Goal: Transaction & Acquisition: Purchase product/service

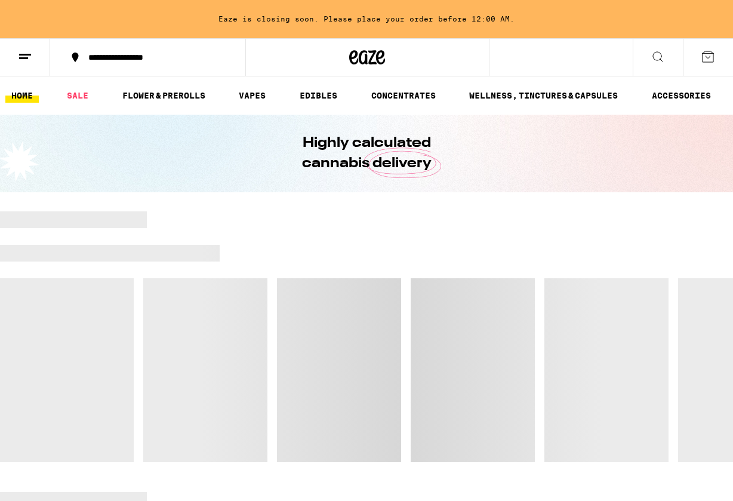
click at [651, 56] on icon at bounding box center [658, 57] width 14 height 14
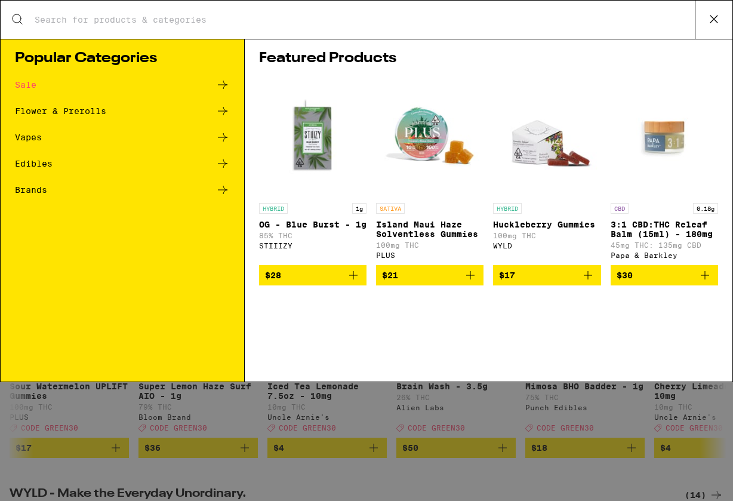
click at [621, 15] on input "Search for Products" at bounding box center [364, 19] width 661 height 11
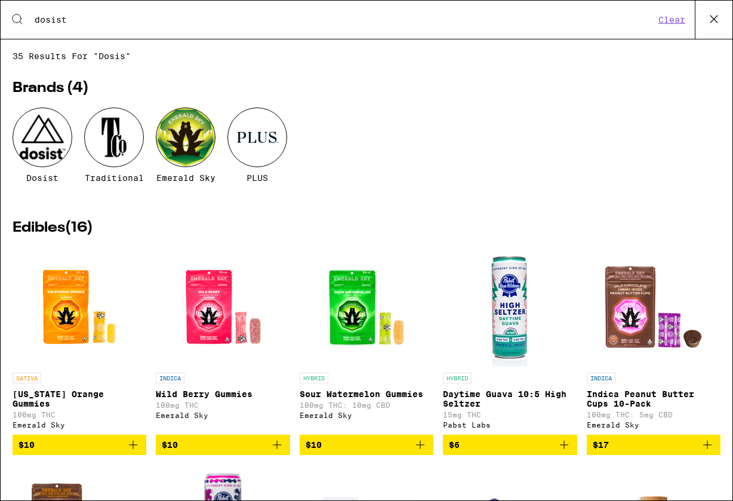
type input "dosist"
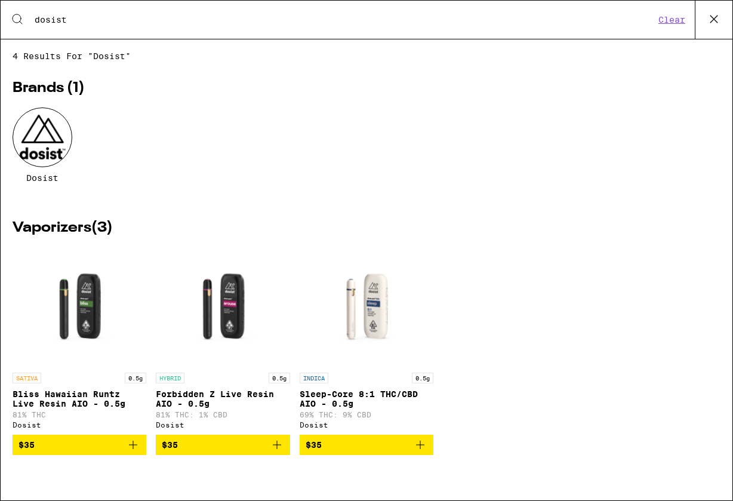
click at [378, 297] on img "Open page for Sleep-Core 8:1 THC/CBD AIO - 0.5g from Dosist" at bounding box center [367, 306] width 134 height 119
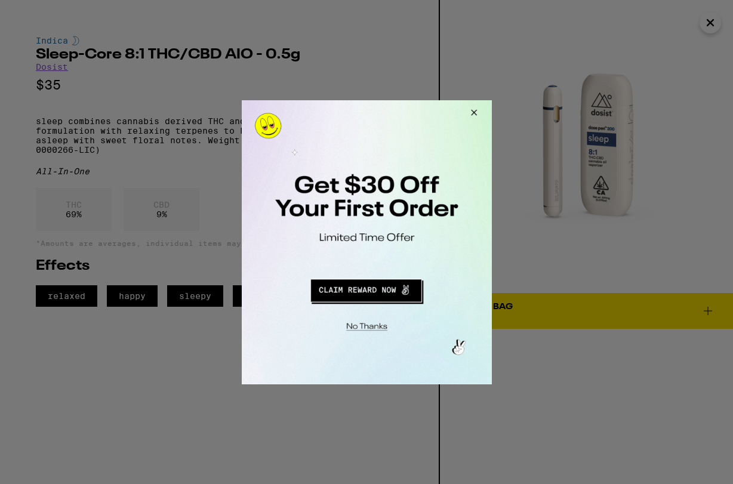
click at [473, 112] on button "Close Modal" at bounding box center [471, 114] width 32 height 29
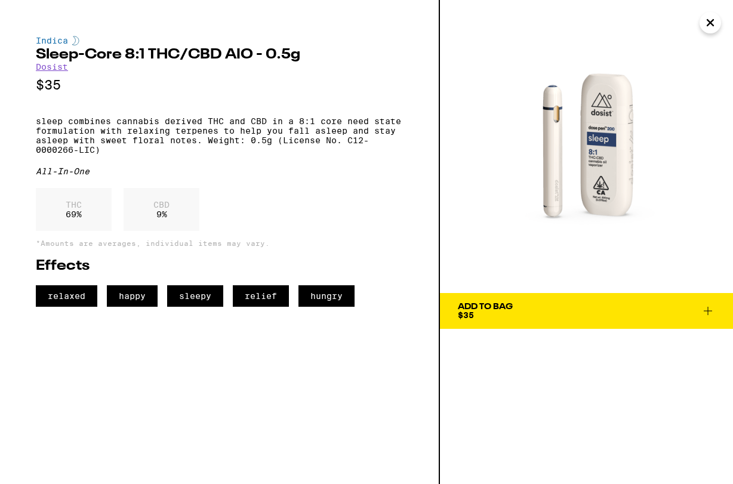
click at [57, 71] on link "Dosist" at bounding box center [52, 67] width 32 height 10
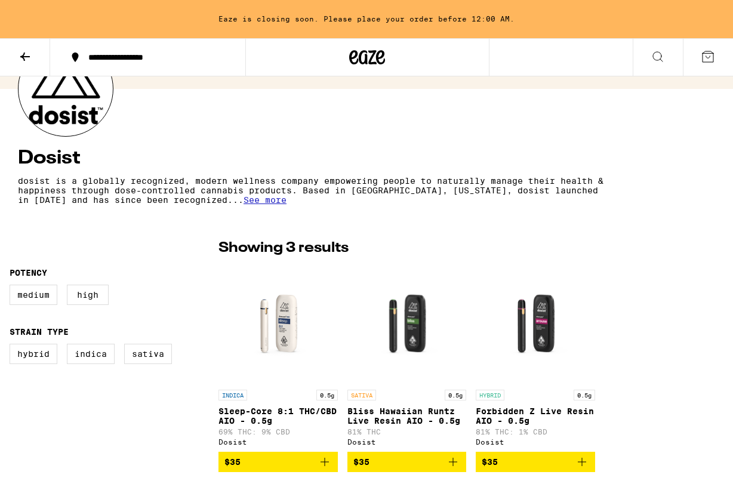
scroll to position [106, 0]
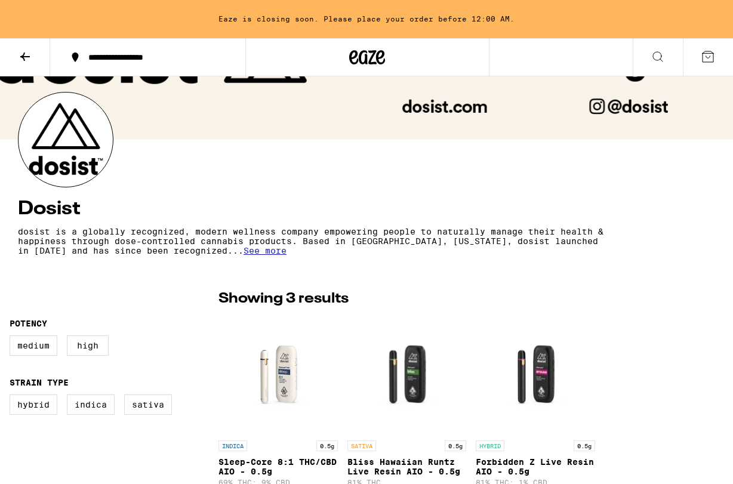
click at [26, 61] on icon at bounding box center [25, 57] width 14 height 14
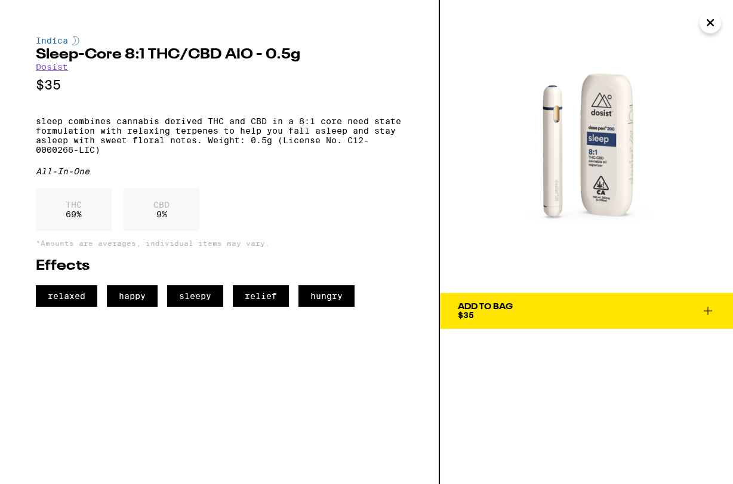
click at [715, 20] on icon "Close" at bounding box center [710, 23] width 14 height 18
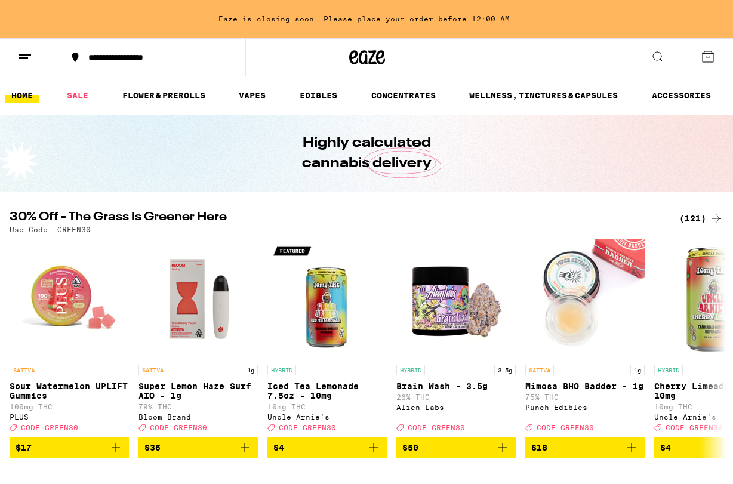
click at [664, 58] on icon at bounding box center [658, 57] width 14 height 14
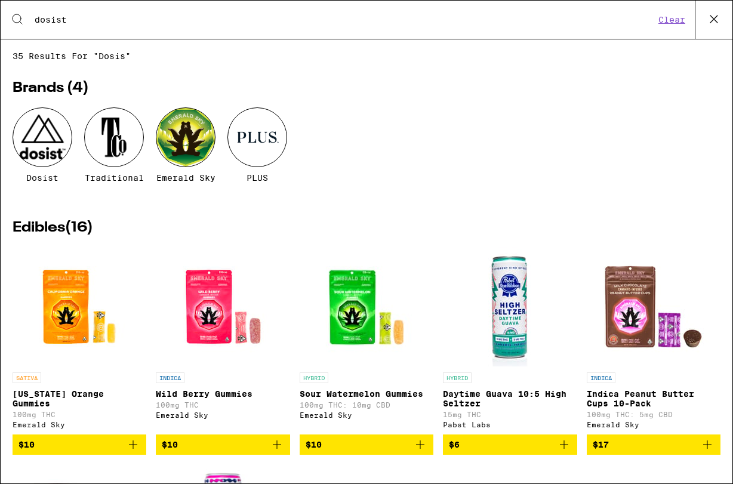
type input "dosist"
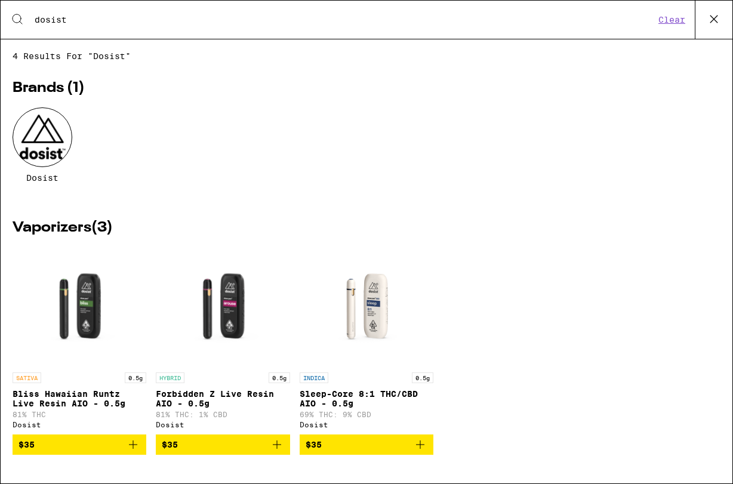
click at [57, 137] on div at bounding box center [43, 137] width 60 height 60
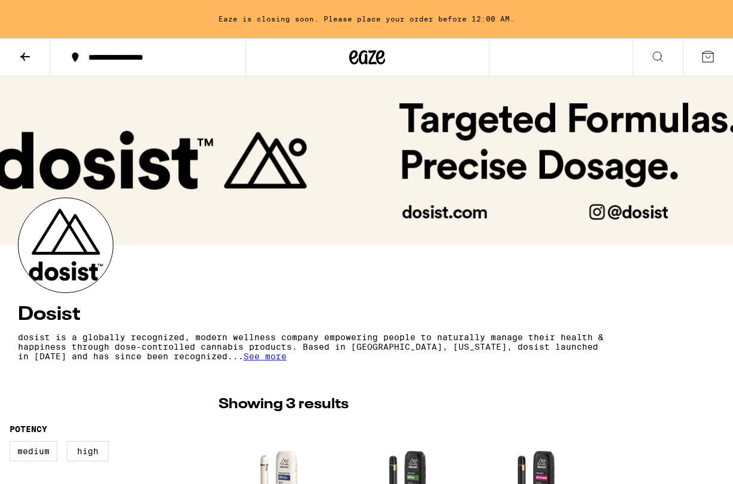
click at [20, 56] on icon at bounding box center [25, 57] width 14 height 14
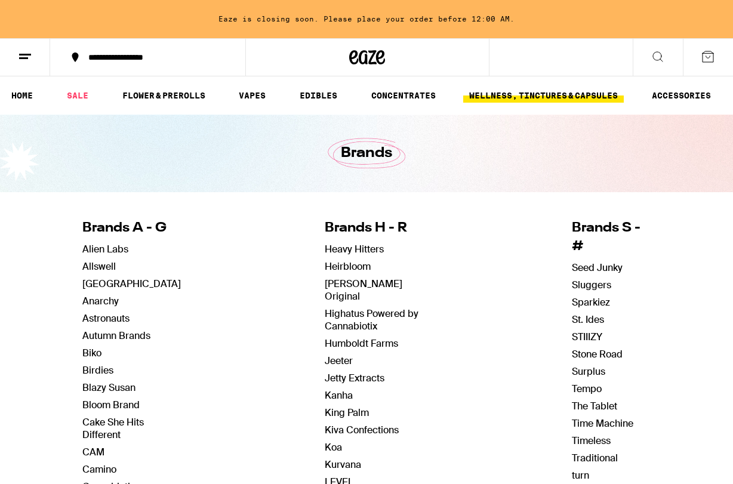
click at [531, 94] on link "WELLNESS, TINCTURES & CAPSULES" at bounding box center [543, 95] width 161 height 14
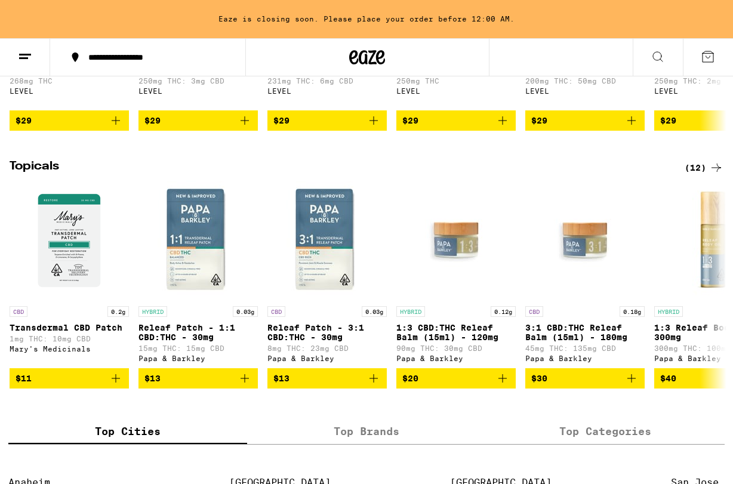
scroll to position [917, 0]
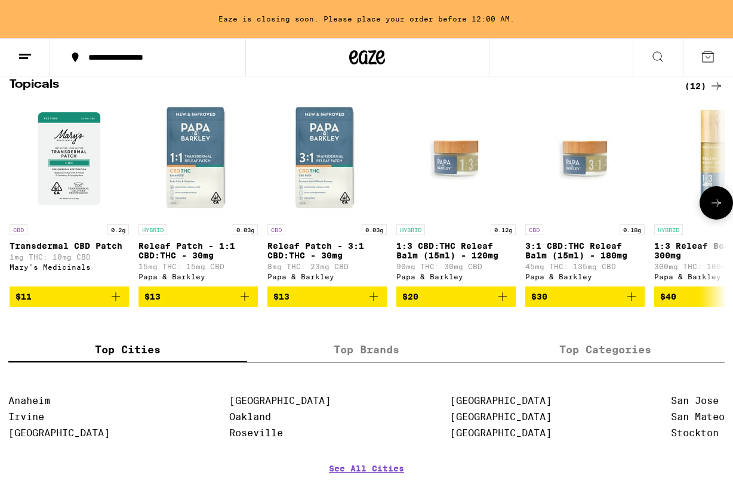
click at [708, 220] on button at bounding box center [716, 202] width 33 height 33
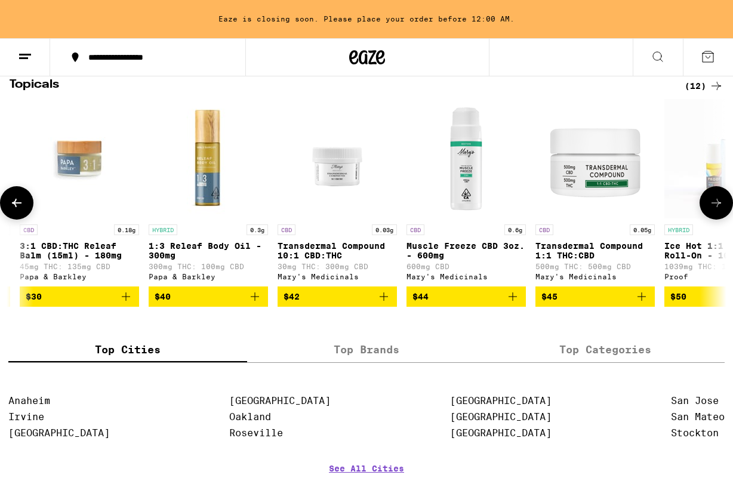
scroll to position [0, 584]
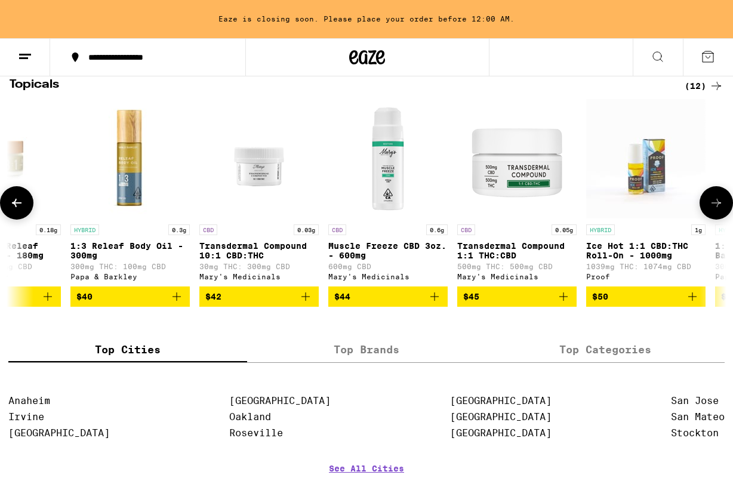
click at [708, 220] on button at bounding box center [716, 202] width 33 height 33
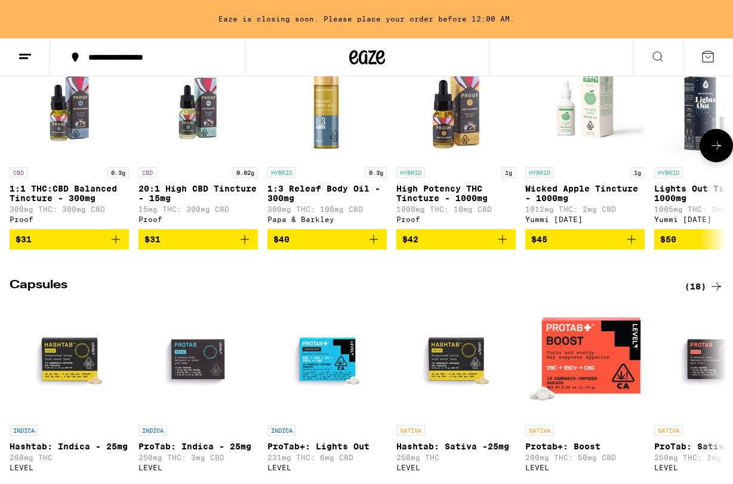
scroll to position [459, 0]
click at [306, 122] on img "Open page for 1:3 Releaf Body Oil - 300mg from Papa & Barkley" at bounding box center [326, 101] width 119 height 119
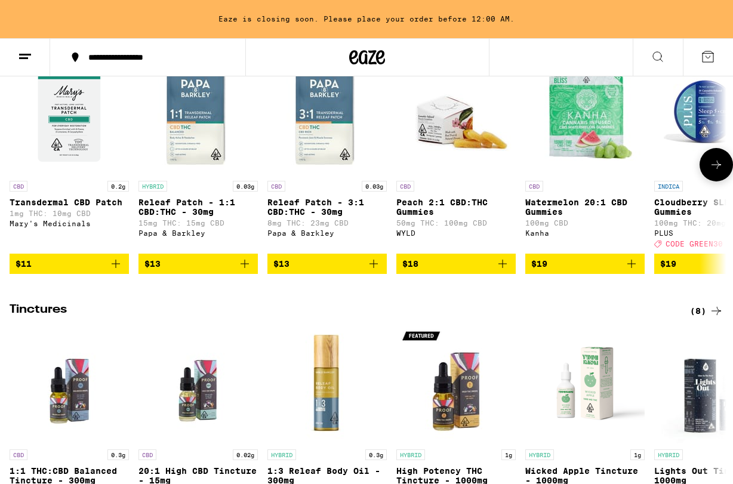
scroll to position [179, 0]
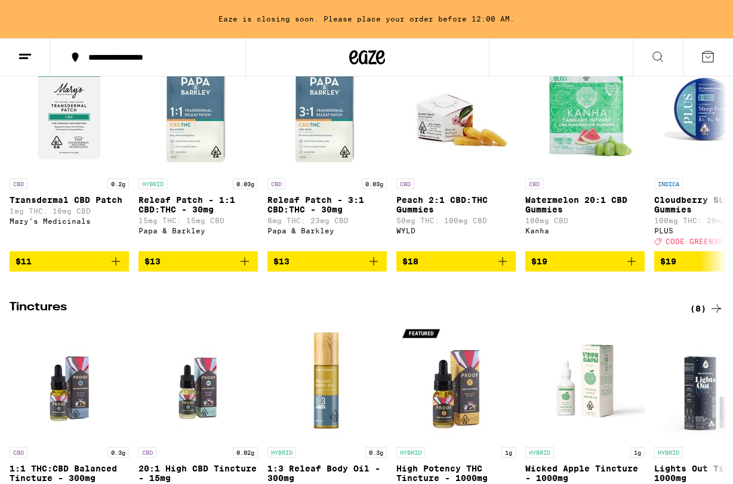
click at [709, 316] on icon at bounding box center [716, 308] width 14 height 14
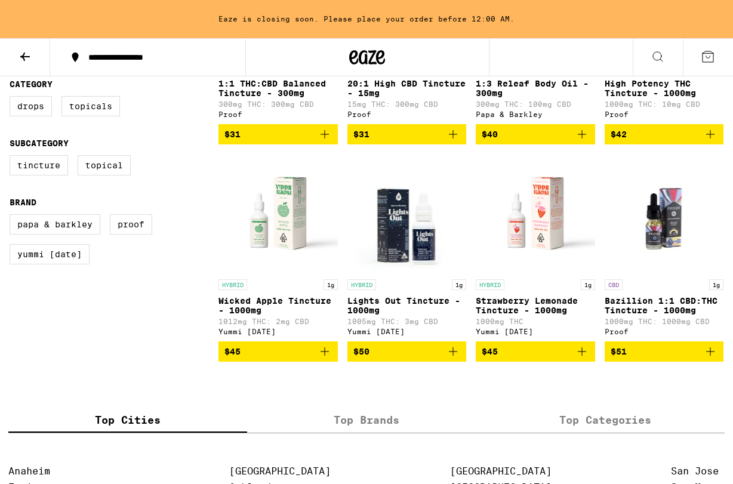
scroll to position [269, 0]
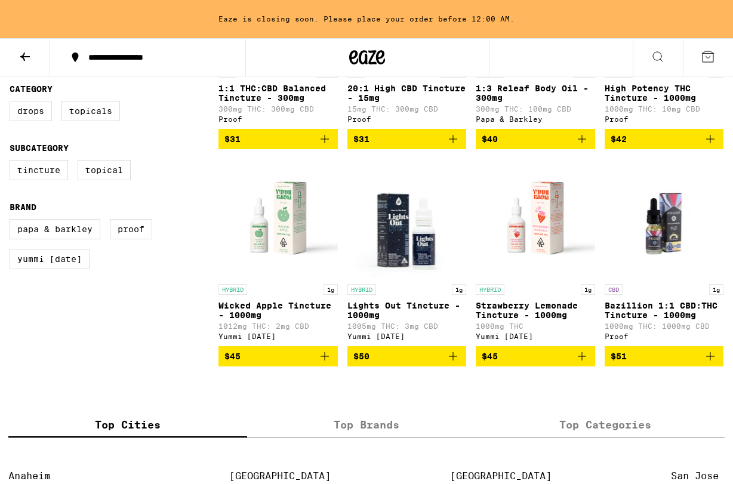
click at [36, 53] on button at bounding box center [25, 58] width 50 height 38
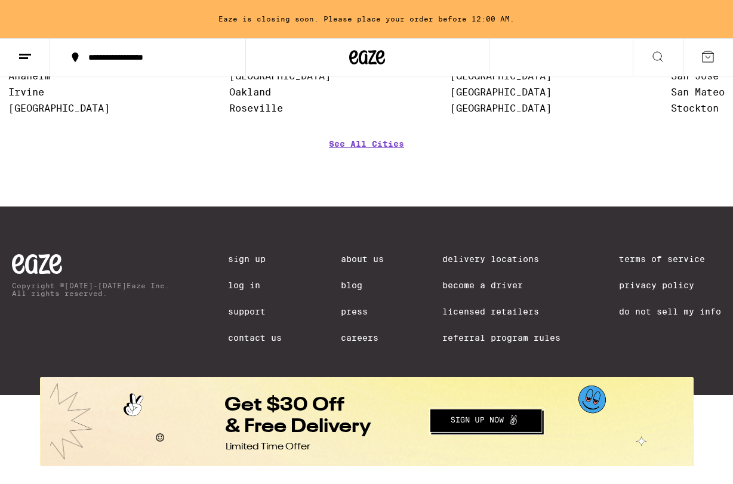
scroll to position [1274, 0]
